Goal: Information Seeking & Learning: Check status

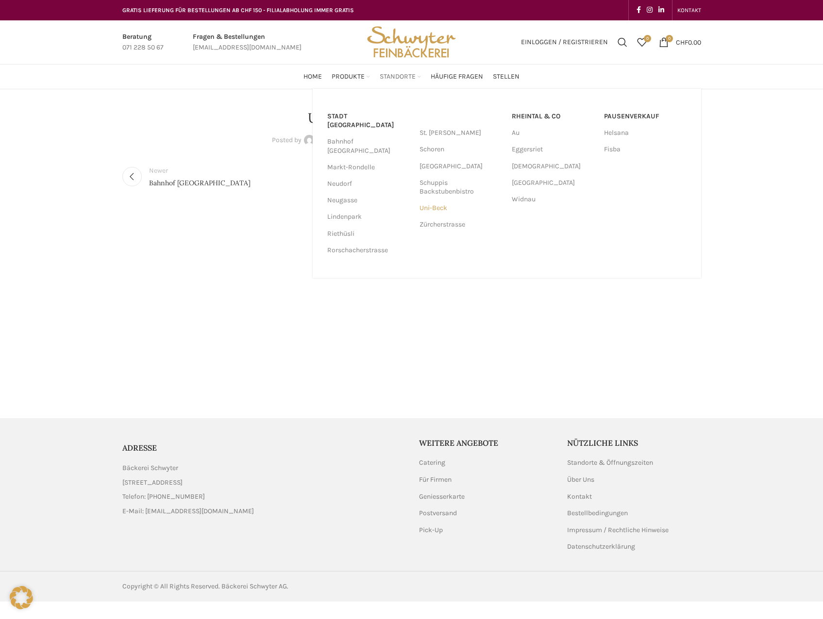
click at [425, 206] on link "Uni-Beck" at bounding box center [460, 208] width 83 height 17
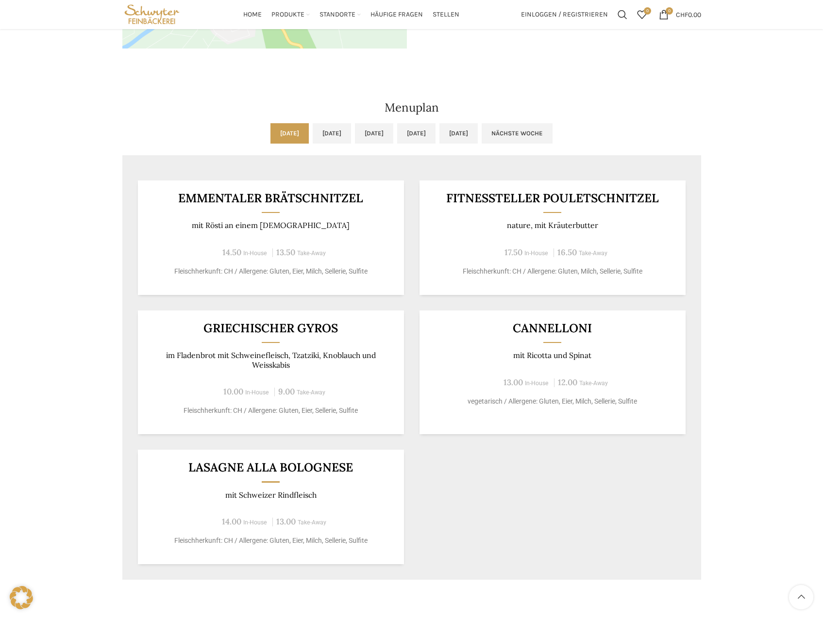
scroll to position [340, 0]
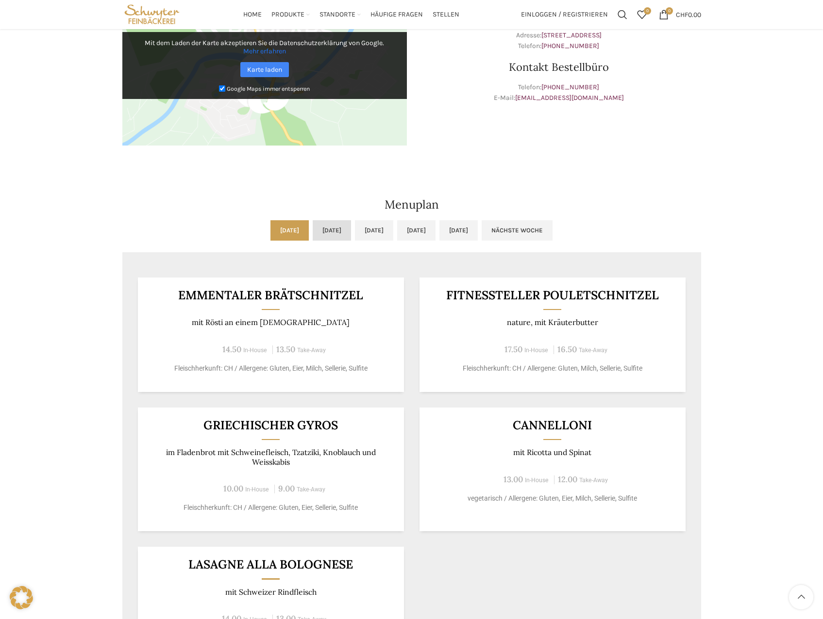
click at [313, 229] on link "[DATE]" at bounding box center [332, 230] width 38 height 20
click at [361, 229] on link "[DATE]" at bounding box center [374, 230] width 38 height 20
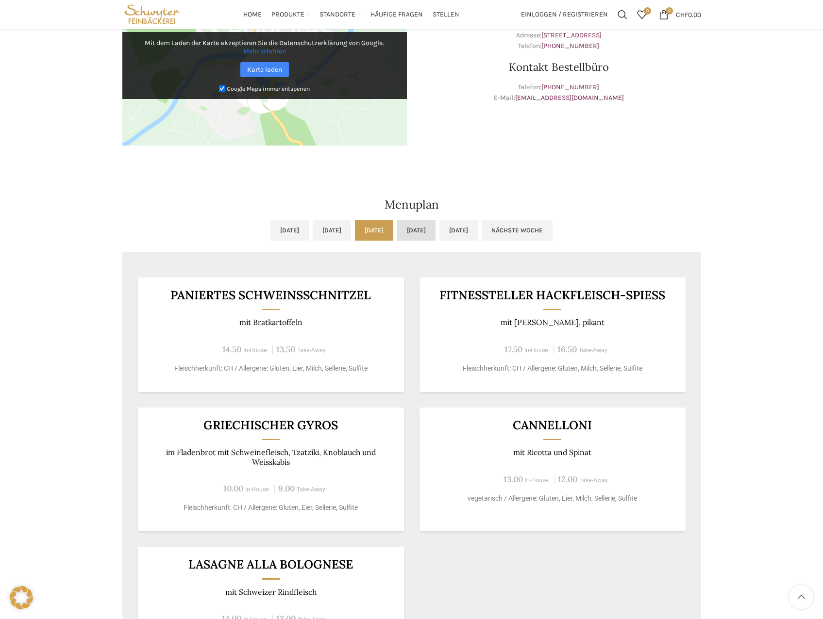
click at [435, 233] on link "[DATE]" at bounding box center [416, 230] width 38 height 20
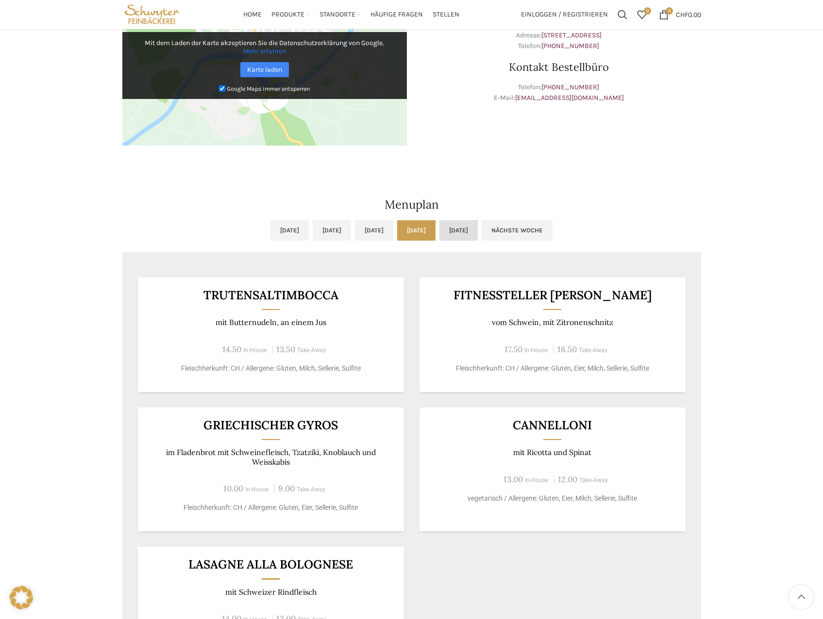
click at [478, 229] on link "[DATE]" at bounding box center [458, 230] width 38 height 20
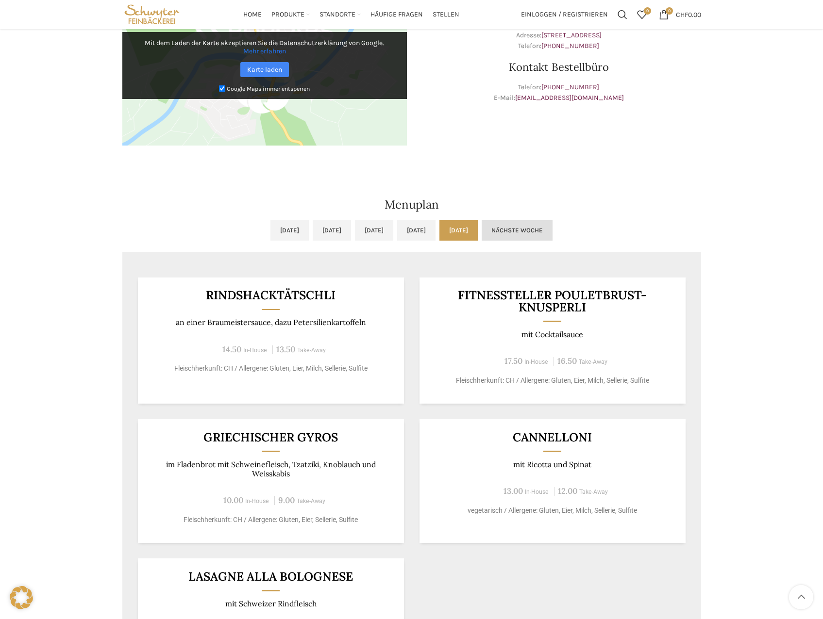
click at [552, 224] on link "Nächste Woche" at bounding box center [516, 230] width 71 height 20
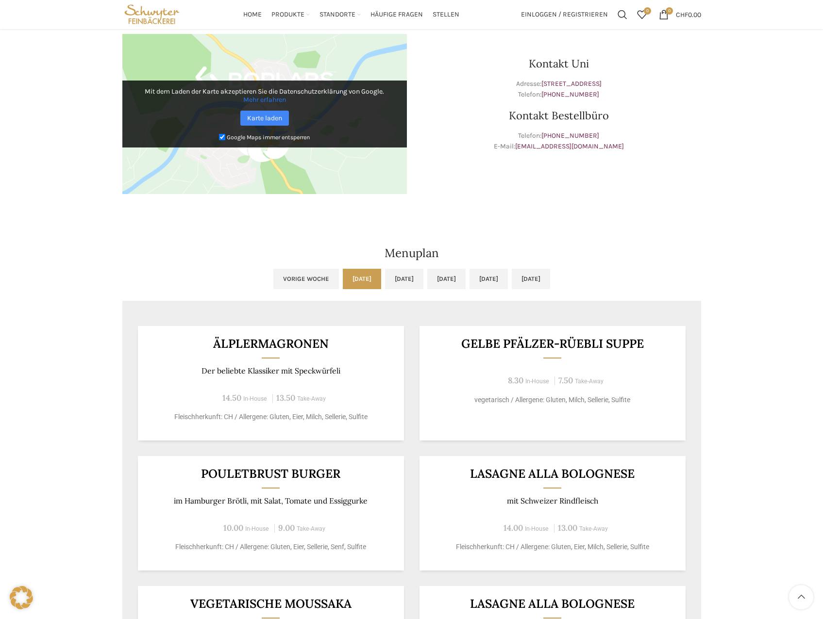
scroll to position [0, 0]
